Goal: Check status

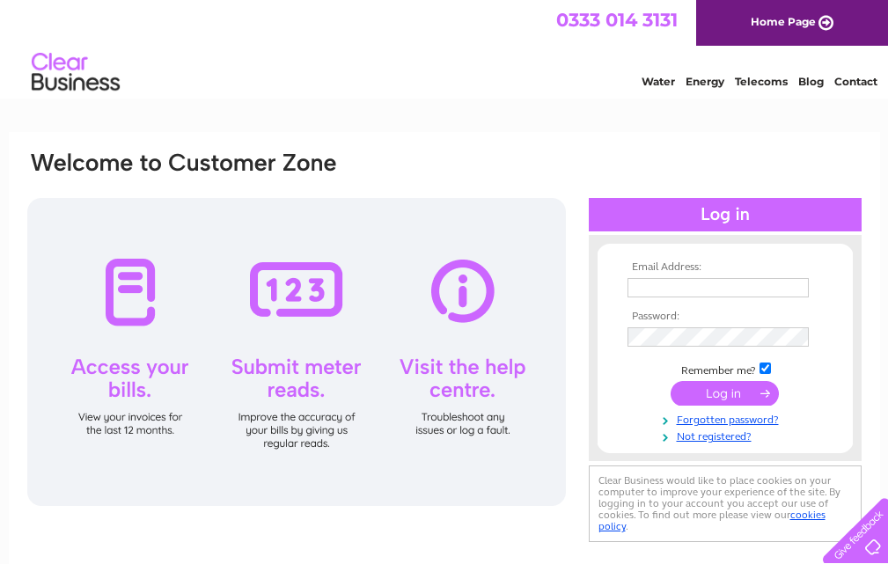
type input "jazz_men@hotmail.com"
click at [718, 387] on input "submit" at bounding box center [725, 393] width 108 height 25
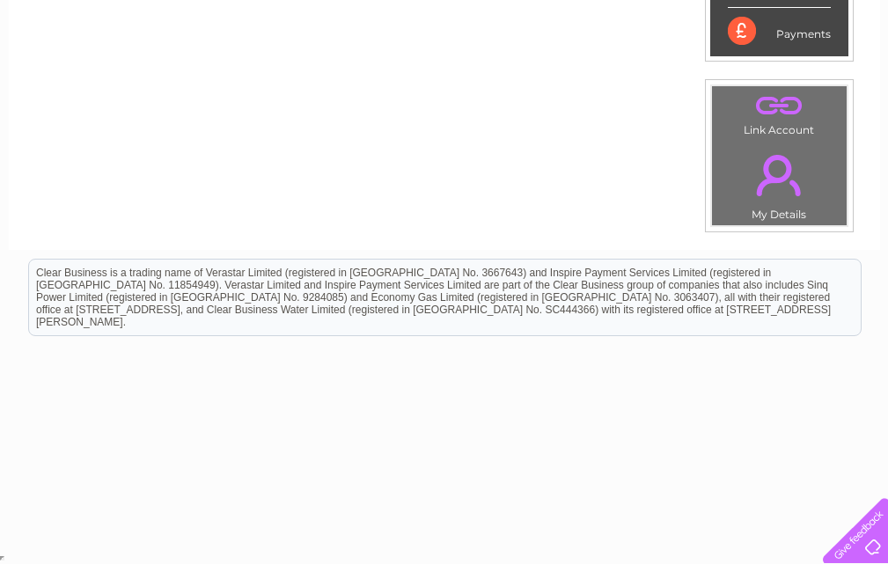
scroll to position [130, 0]
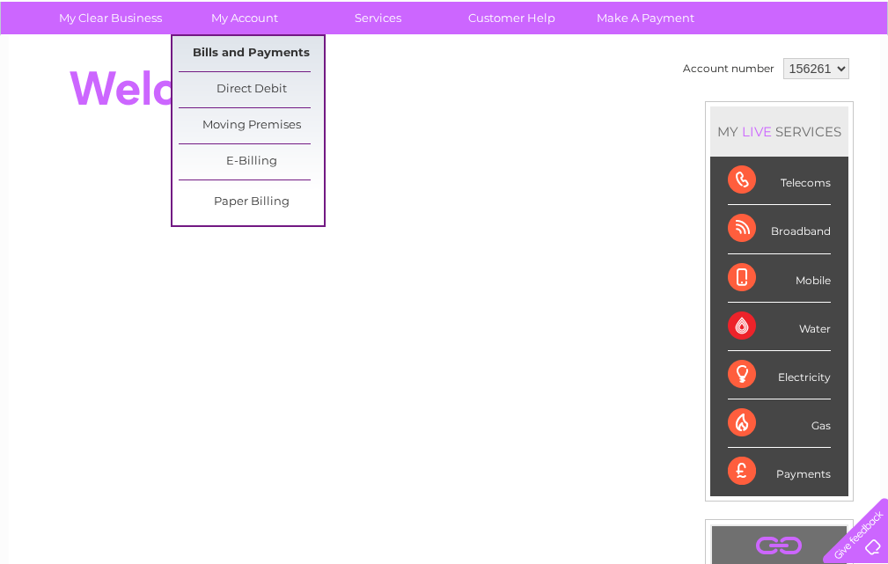
click at [266, 48] on link "Bills and Payments" at bounding box center [251, 53] width 145 height 35
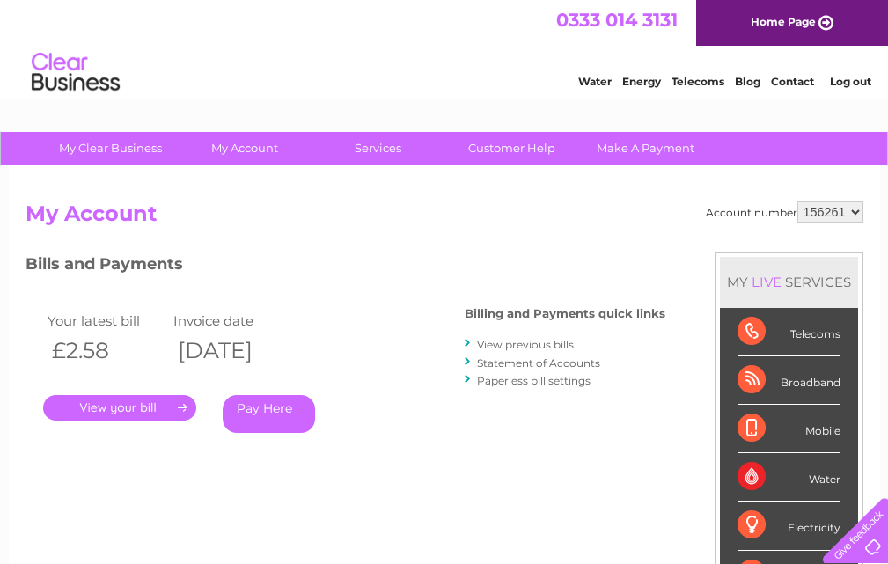
click at [568, 363] on link "Statement of Accounts" at bounding box center [538, 363] width 123 height 13
